Goal: Navigation & Orientation: Find specific page/section

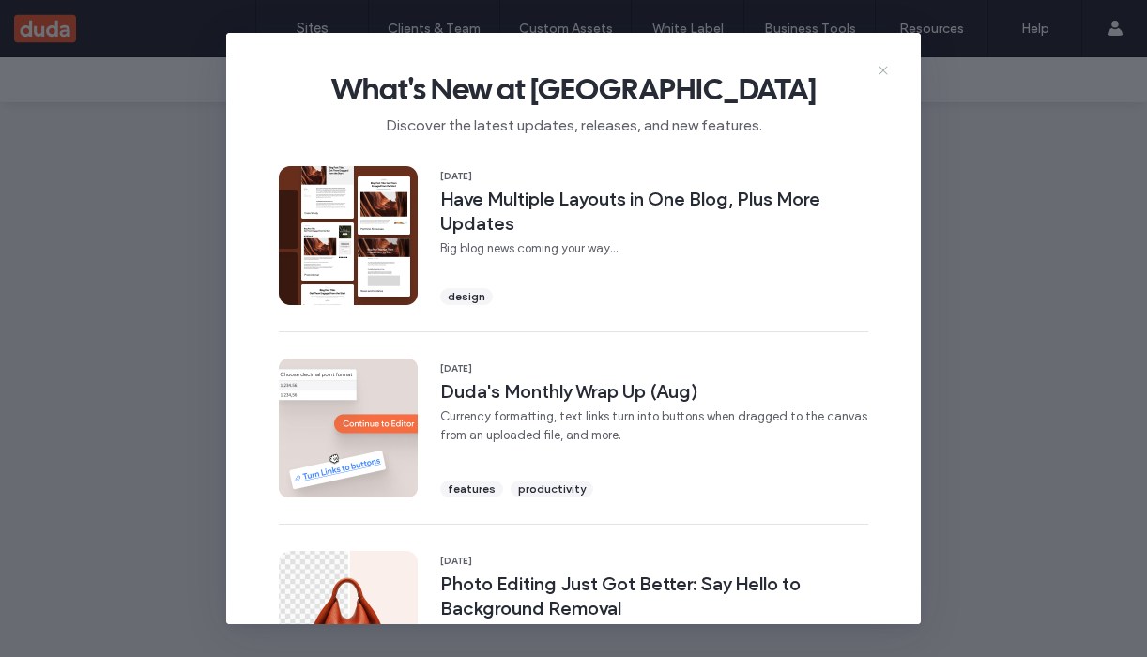
click at [881, 67] on icon at bounding box center [883, 70] width 15 height 15
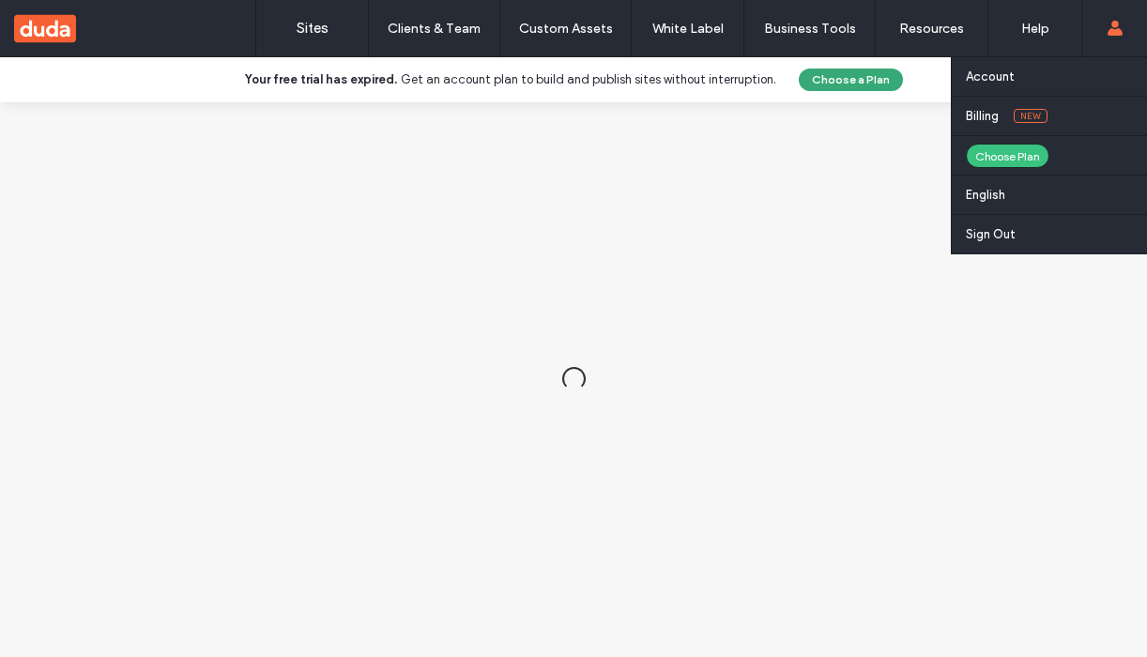
click at [1110, 29] on use at bounding box center [1114, 28] width 15 height 15
click at [1111, 30] on use at bounding box center [1114, 28] width 15 height 15
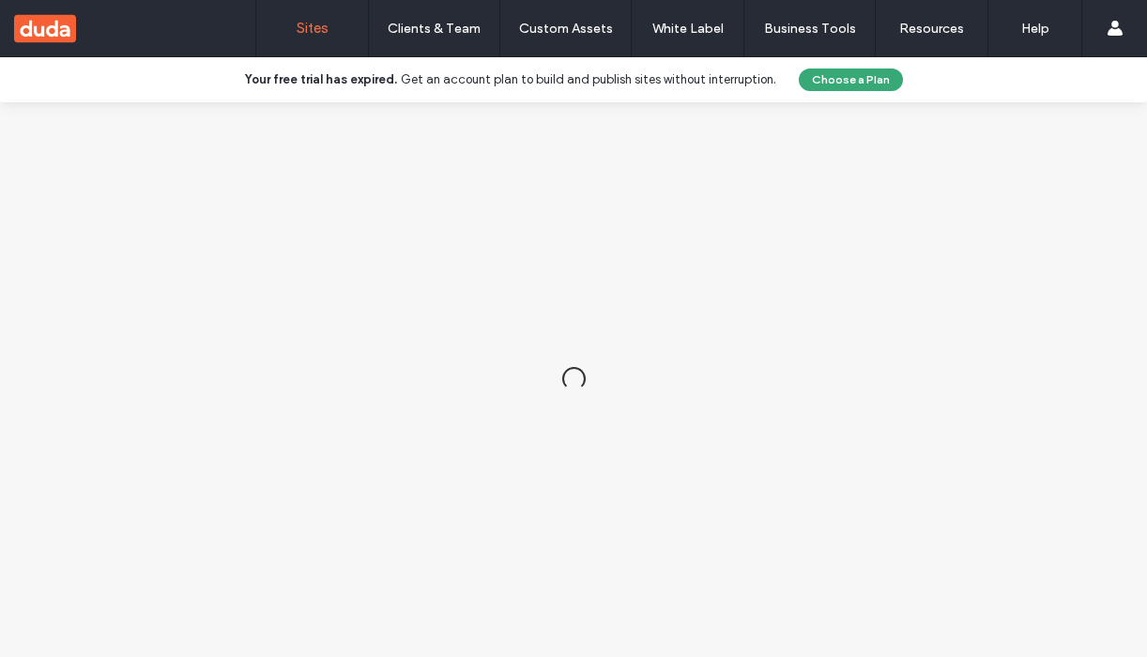
click at [300, 26] on label "Sites" at bounding box center [313, 28] width 32 height 17
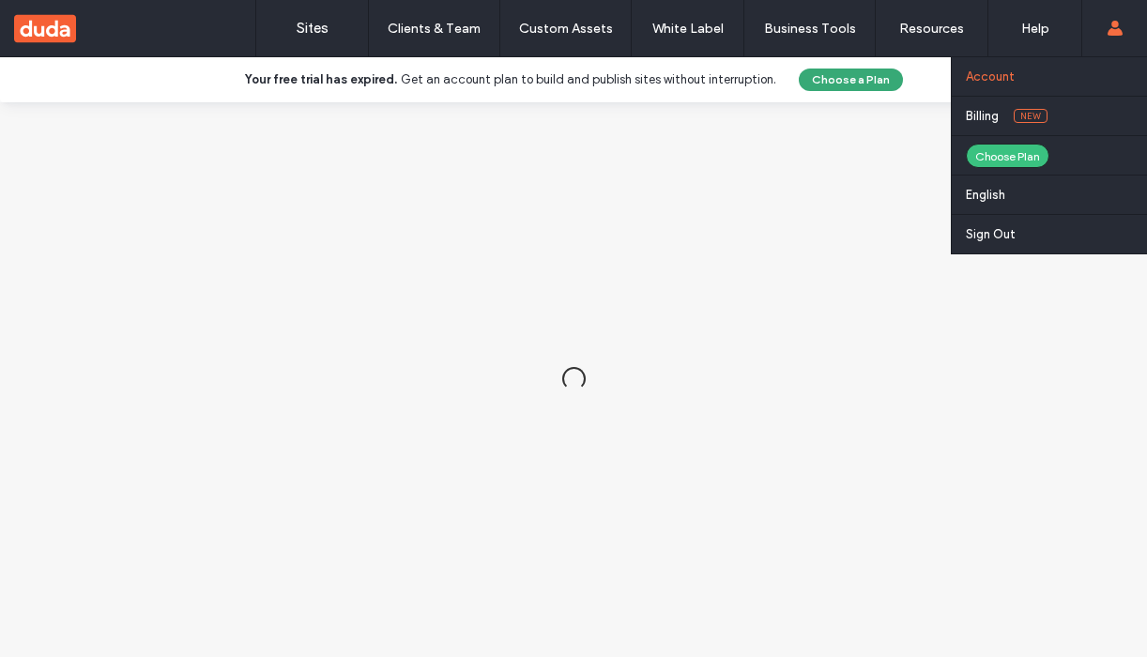
click at [1011, 86] on link "Account" at bounding box center [1056, 76] width 181 height 38
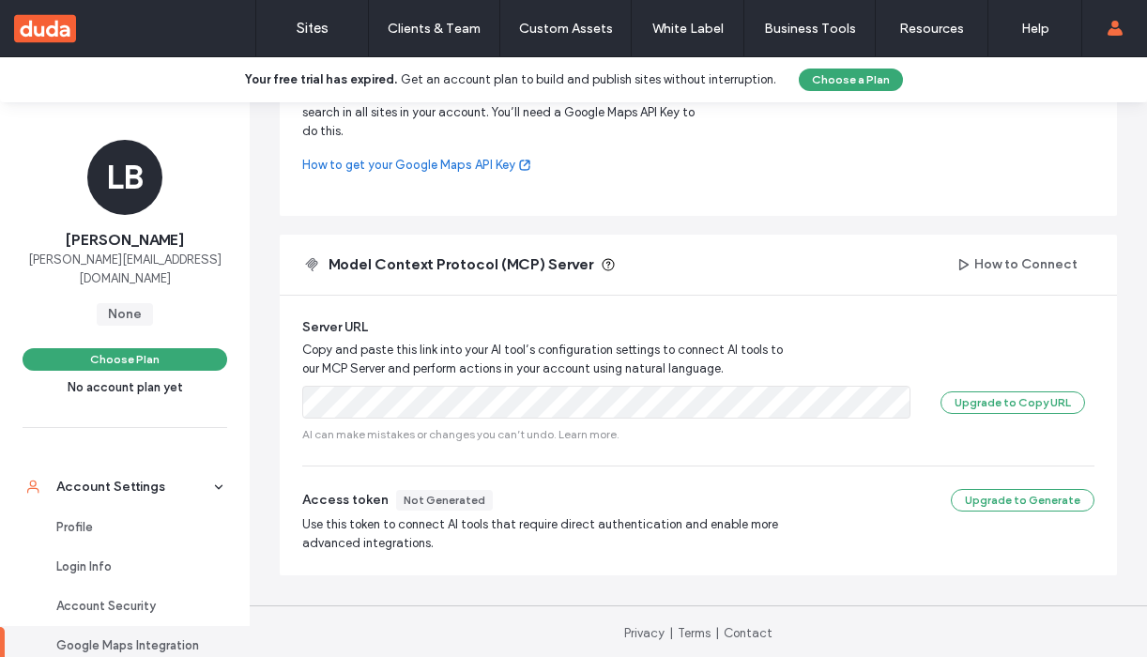
scroll to position [892, 0]
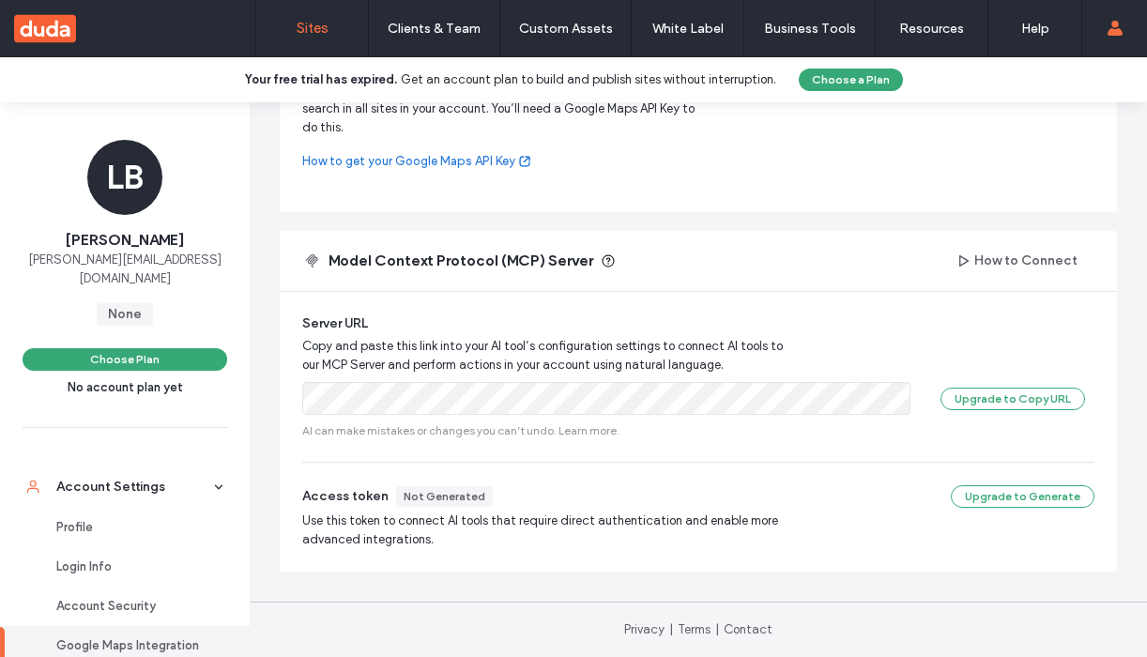
click at [313, 36] on label "Sites" at bounding box center [313, 28] width 32 height 17
